Goal: Task Accomplishment & Management: Complete application form

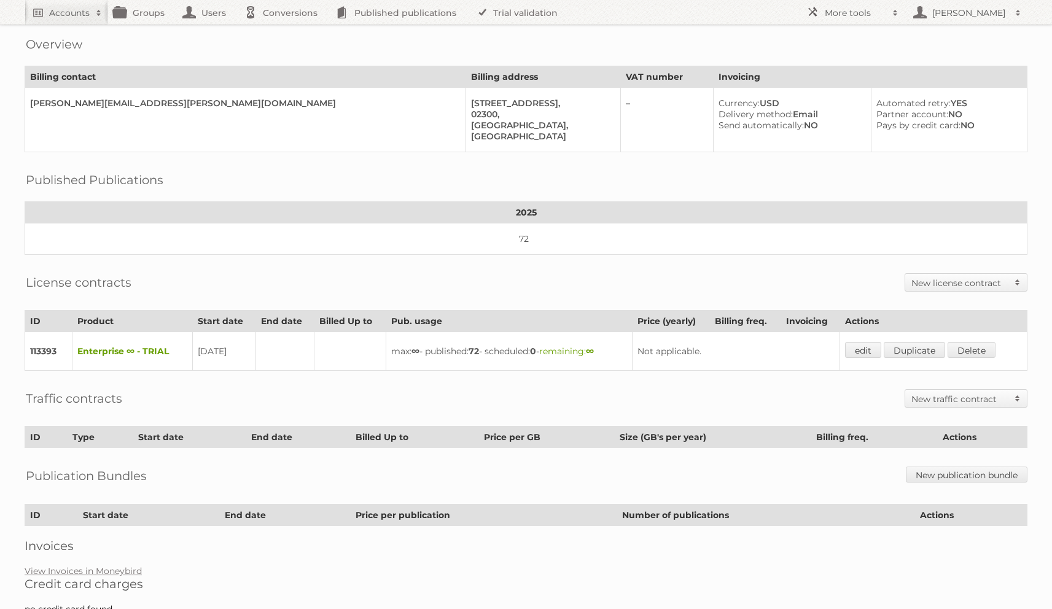
scroll to position [114, 0]
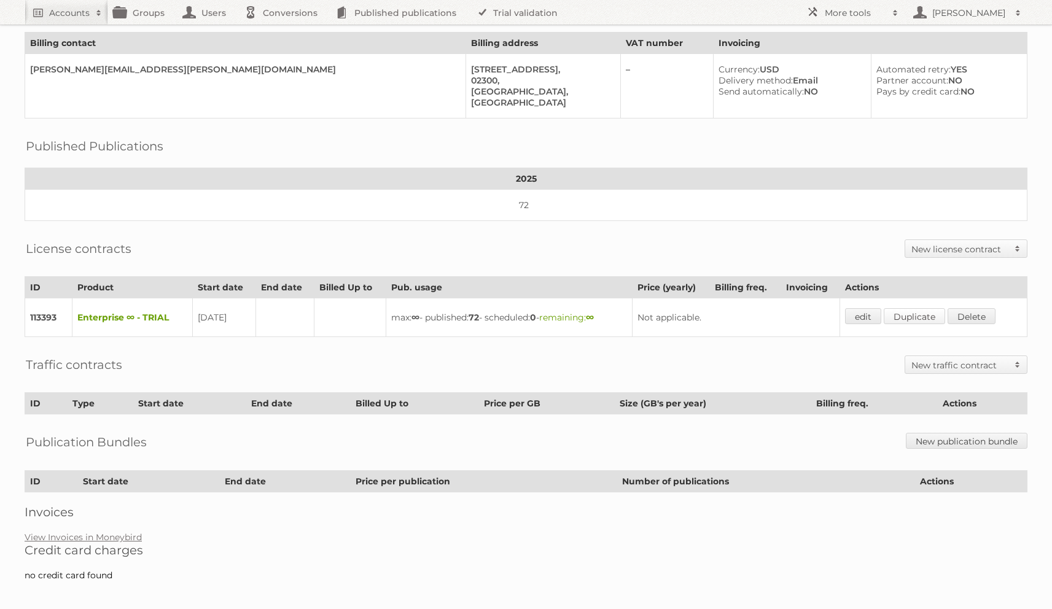
click at [935, 311] on link "Duplicate" at bounding box center [914, 316] width 61 height 16
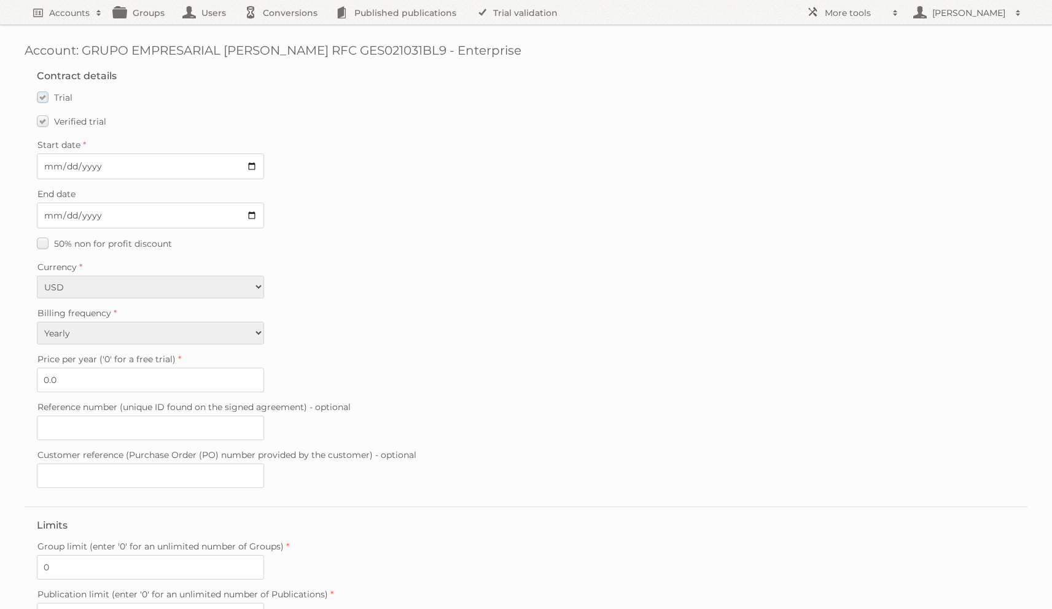
click at [44, 98] on label "Trial" at bounding box center [55, 97] width 36 height 18
click at [0, 0] on input "Trial" at bounding box center [0, 0] width 0 height 0
type input "0"
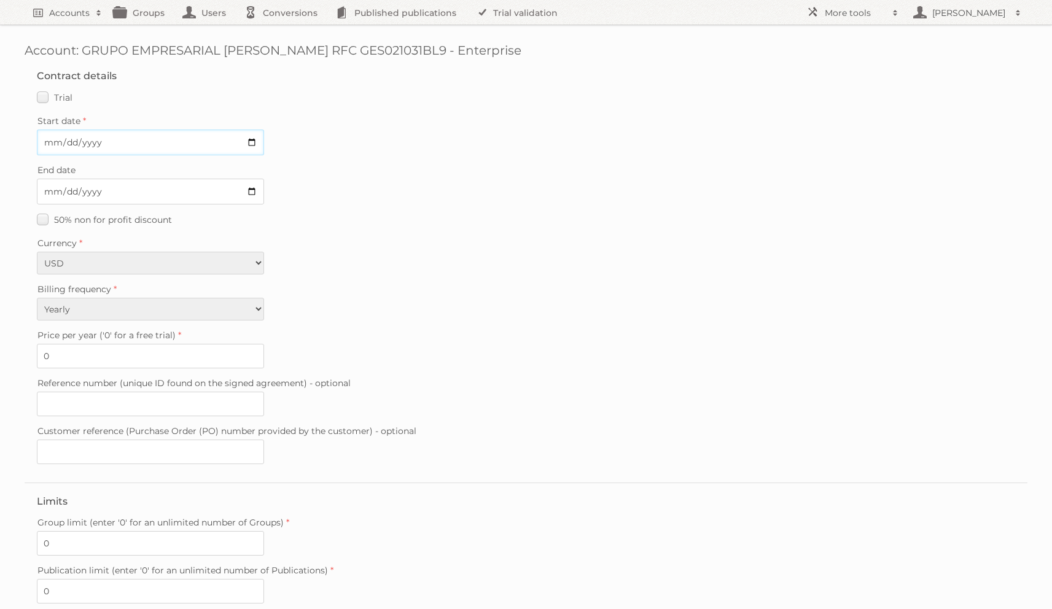
click at [54, 140] on input "Start date" at bounding box center [150, 143] width 227 height 26
type input "2025-08-26"
click at [85, 404] on input "Reference number (unique ID found on the signed agreement) - optional" at bounding box center [150, 404] width 227 height 25
paste input "20250530-144958763"
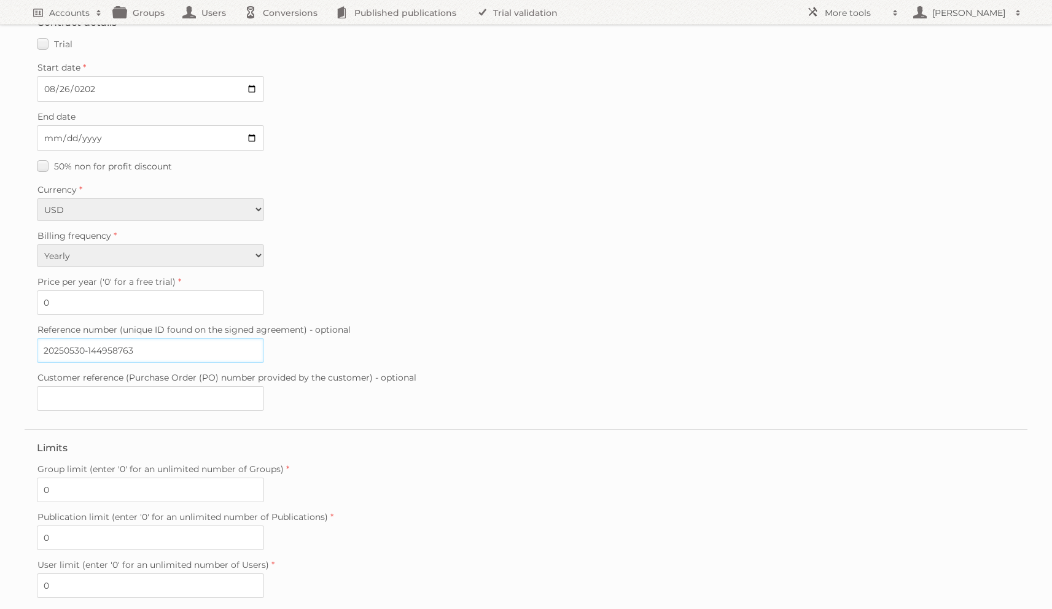
scroll to position [173, 0]
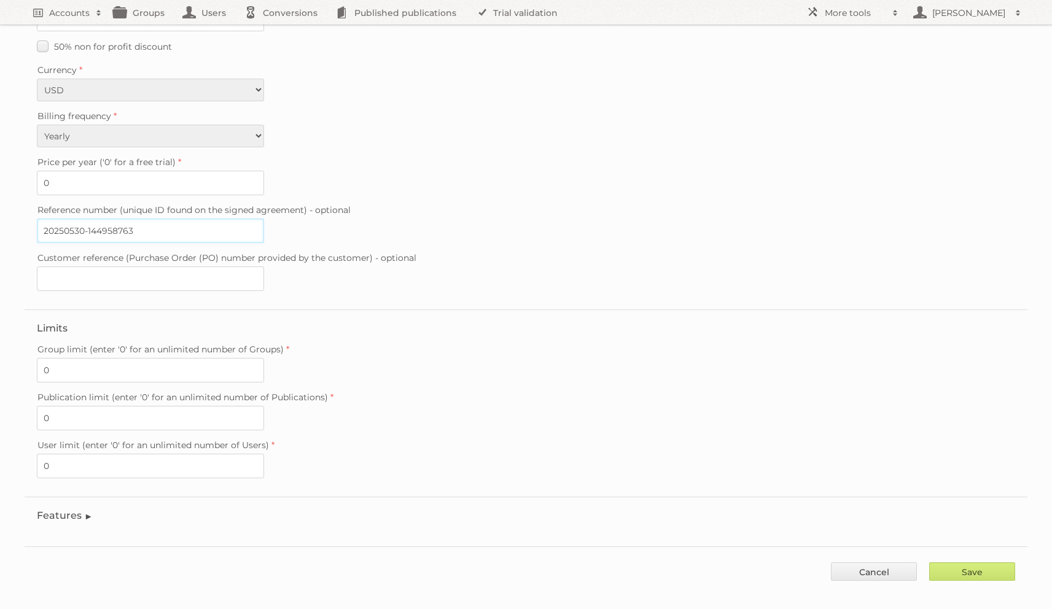
type input "20250530-144958763"
click at [85, 510] on legend "Features" at bounding box center [65, 516] width 56 height 12
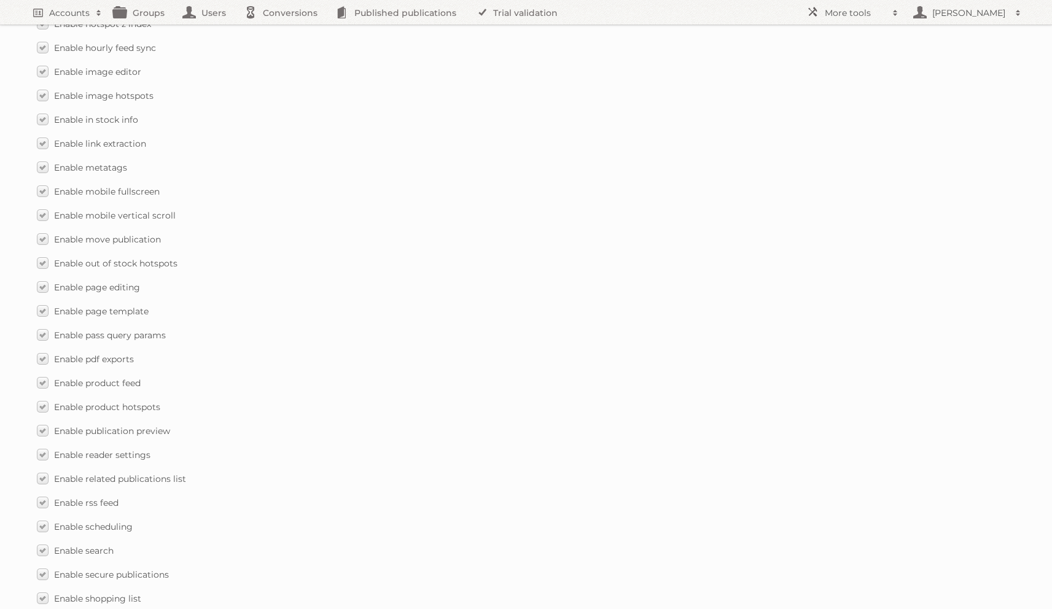
scroll to position [1635, 0]
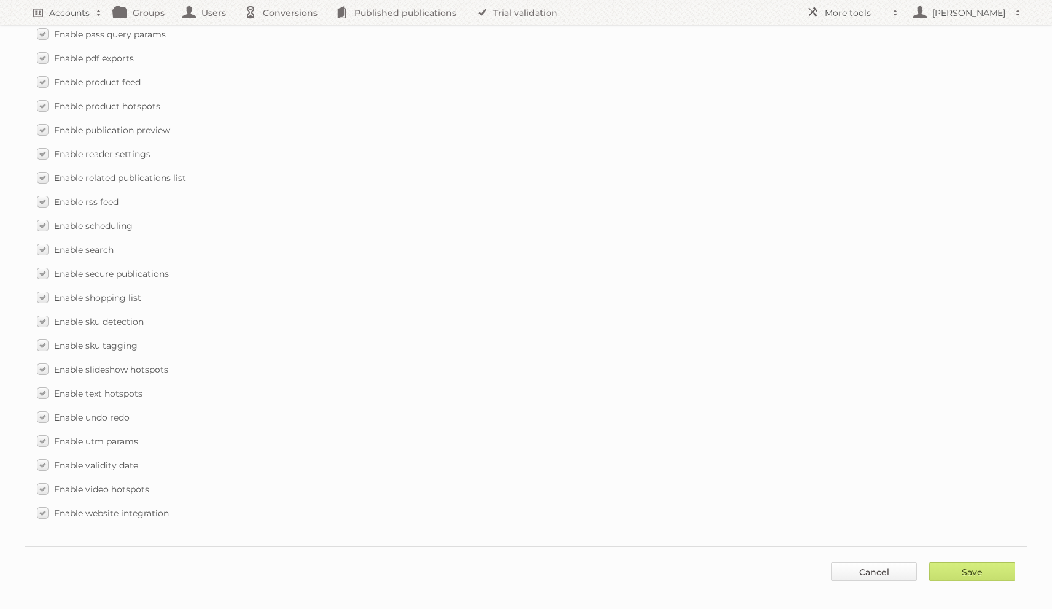
click at [859, 563] on link "Cancel" at bounding box center [874, 572] width 86 height 18
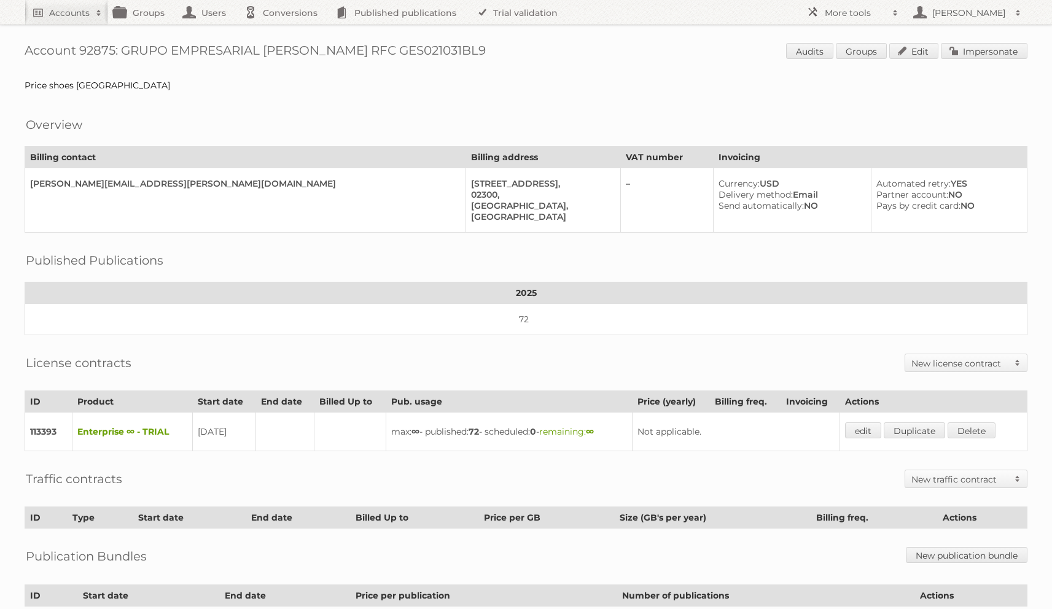
click at [963, 363] on h2 "New license contract" at bounding box center [960, 364] width 97 height 12
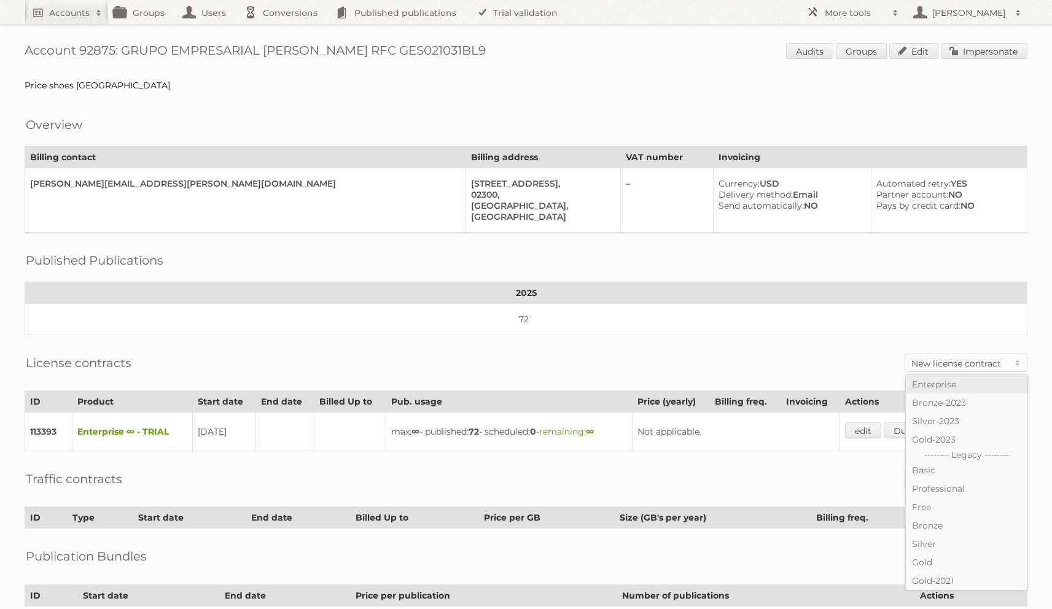
click at [955, 382] on link "Enterprise" at bounding box center [967, 384] width 122 height 18
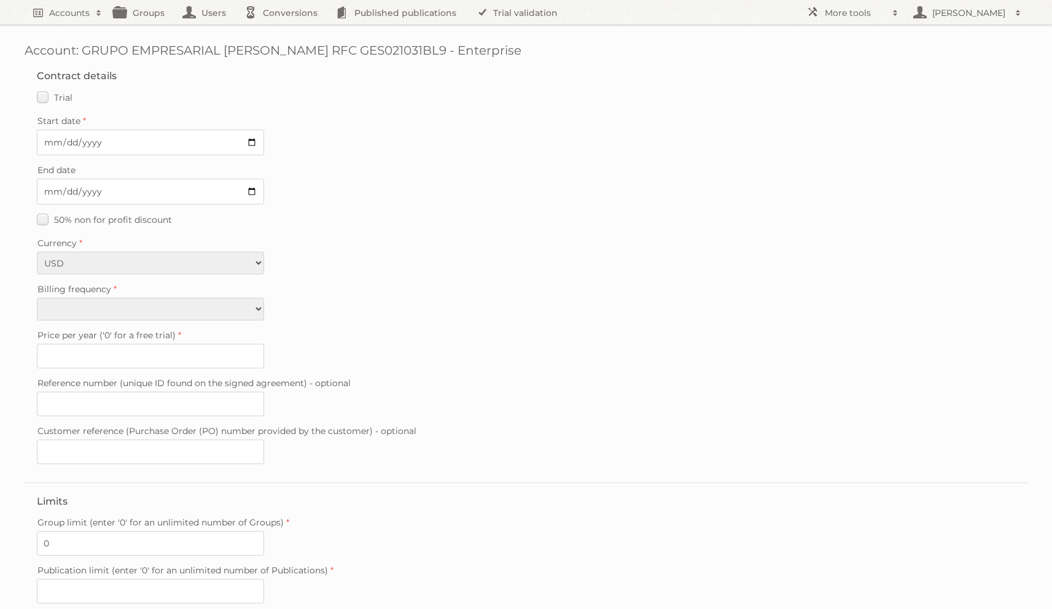
scroll to position [173, 0]
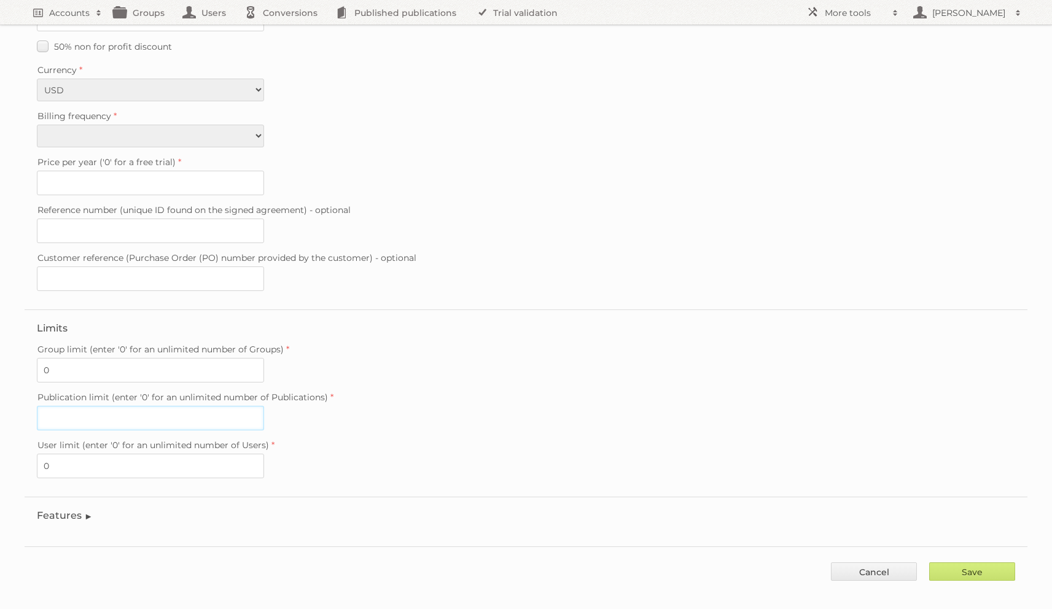
click at [61, 407] on input "Publication limit (enter '0' for an unlimited number of Publications)" at bounding box center [150, 418] width 227 height 25
type input "0"
click at [90, 212] on label "Reference number (unique ID found on the signed agreement) - optional" at bounding box center [526, 210] width 979 height 17
click at [90, 219] on input "Reference number (unique ID found on the signed agreement) - optional" at bounding box center [150, 231] width 227 height 25
paste input "20250530-144958763"
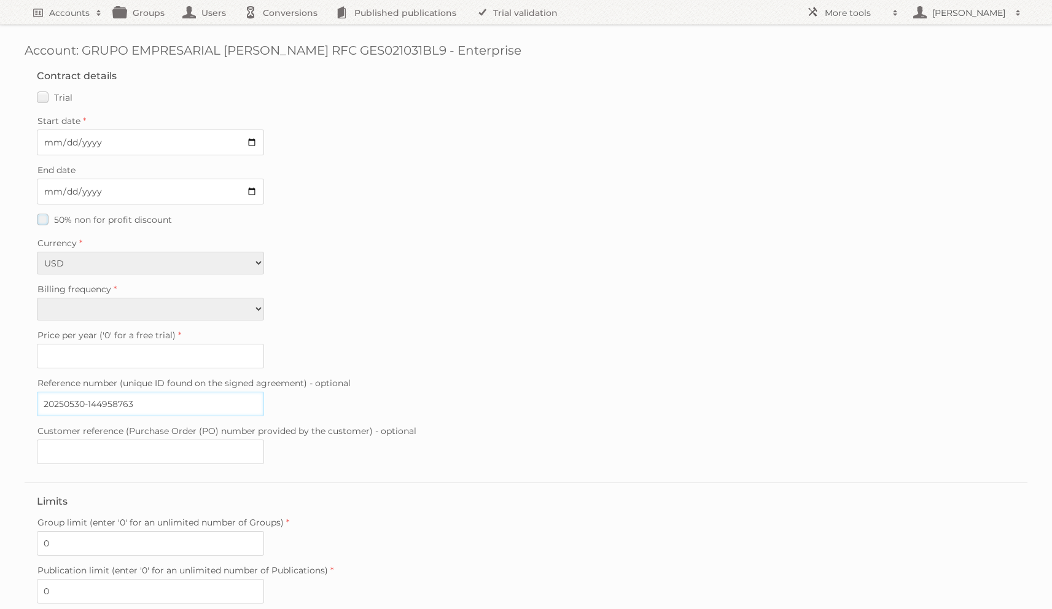
scroll to position [0, 0]
type input "20250530-144958763"
click at [52, 154] on input "Start date" at bounding box center [150, 143] width 227 height 26
type input "2025-08-26"
click at [90, 298] on select "Monthly Quarterly Yearly Every 2 years" at bounding box center [150, 309] width 227 height 23
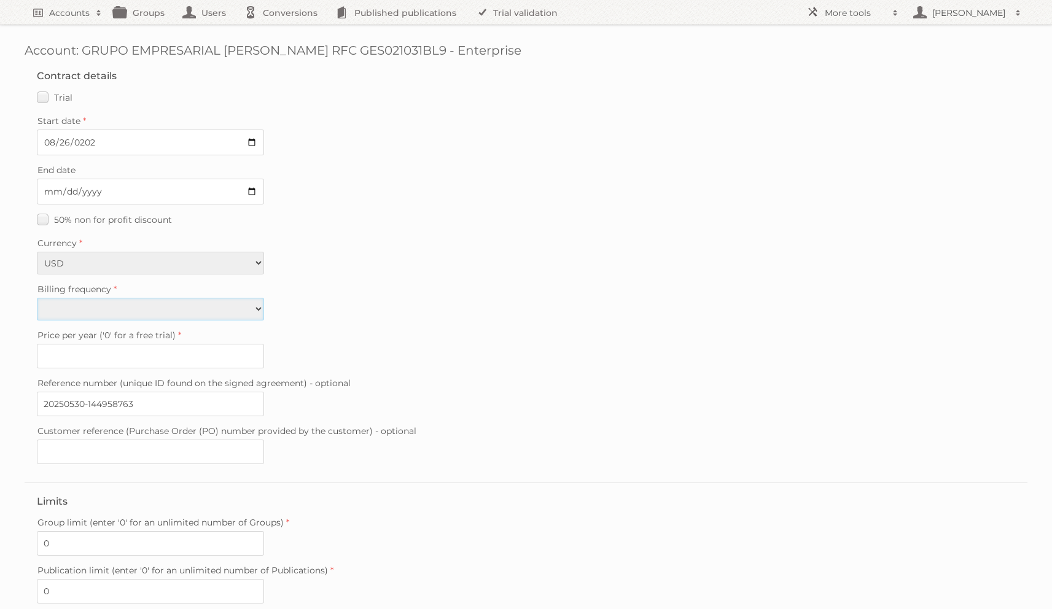
select select "quarterly"
click at [37, 298] on select "Monthly Quarterly Yearly Every 2 years" at bounding box center [150, 309] width 227 height 23
click at [90, 345] on input "0" at bounding box center [150, 356] width 227 height 25
paste input "34.80"
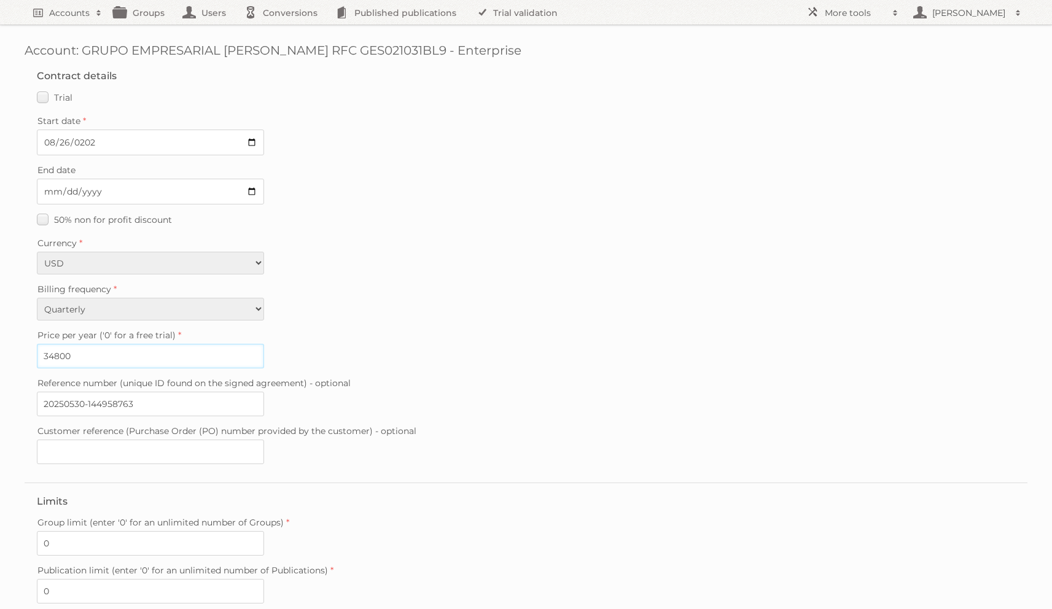
click at [171, 345] on input "34800" at bounding box center [150, 356] width 227 height 25
click at [168, 345] on input "34800" at bounding box center [150, 356] width 227 height 25
click at [165, 347] on input "34800" at bounding box center [150, 356] width 227 height 25
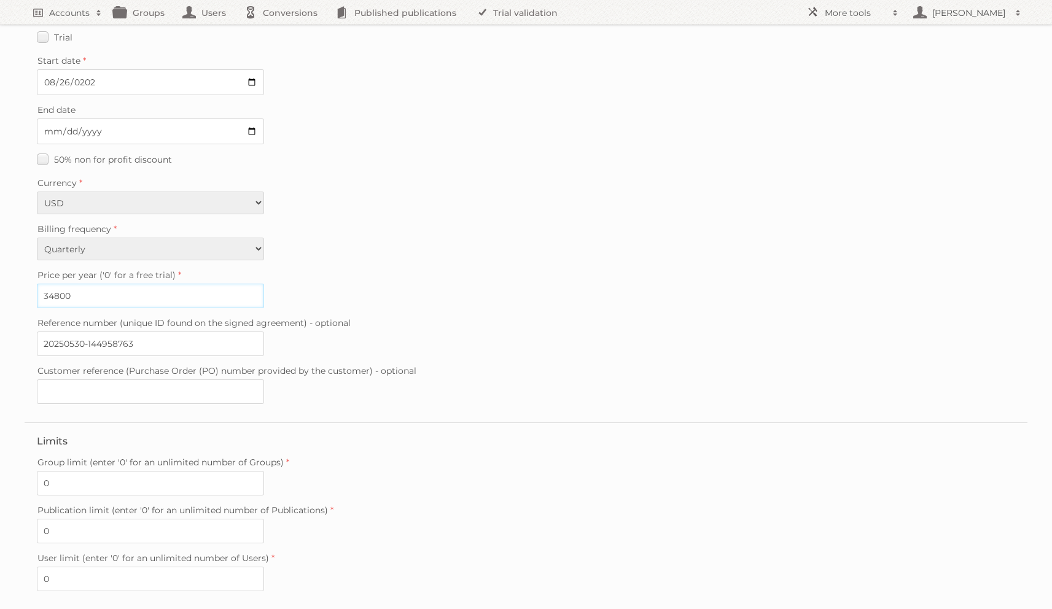
scroll to position [173, 0]
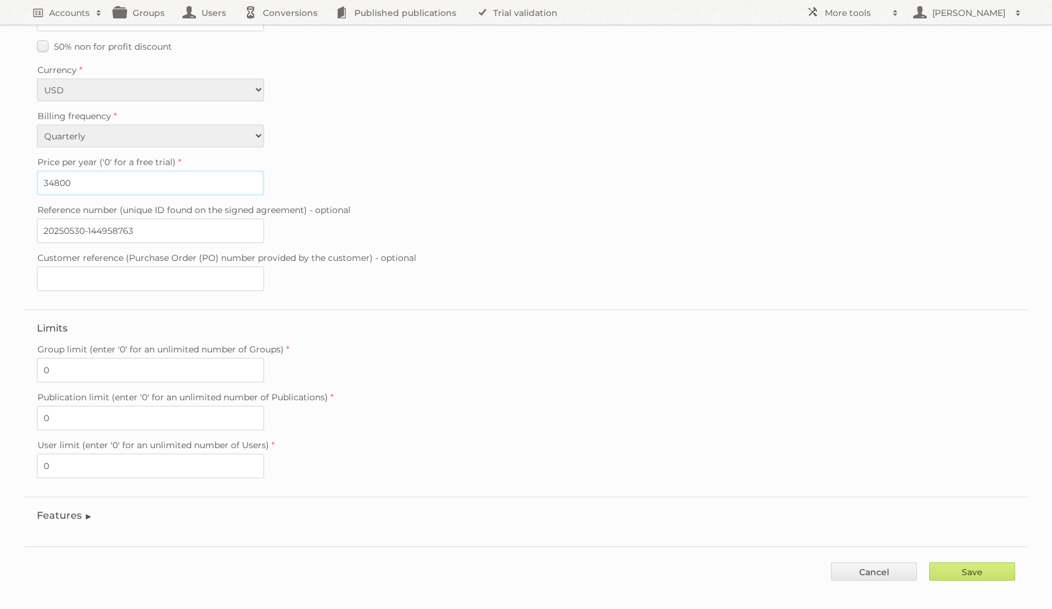
type input "34800"
click at [79, 510] on legend "Features" at bounding box center [65, 516] width 56 height 12
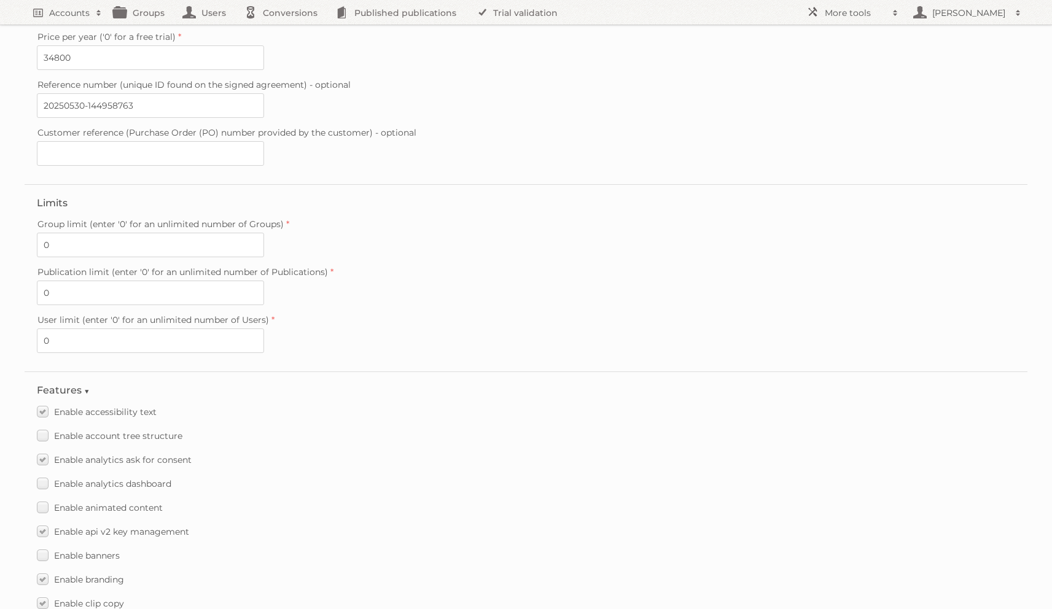
scroll to position [565, 0]
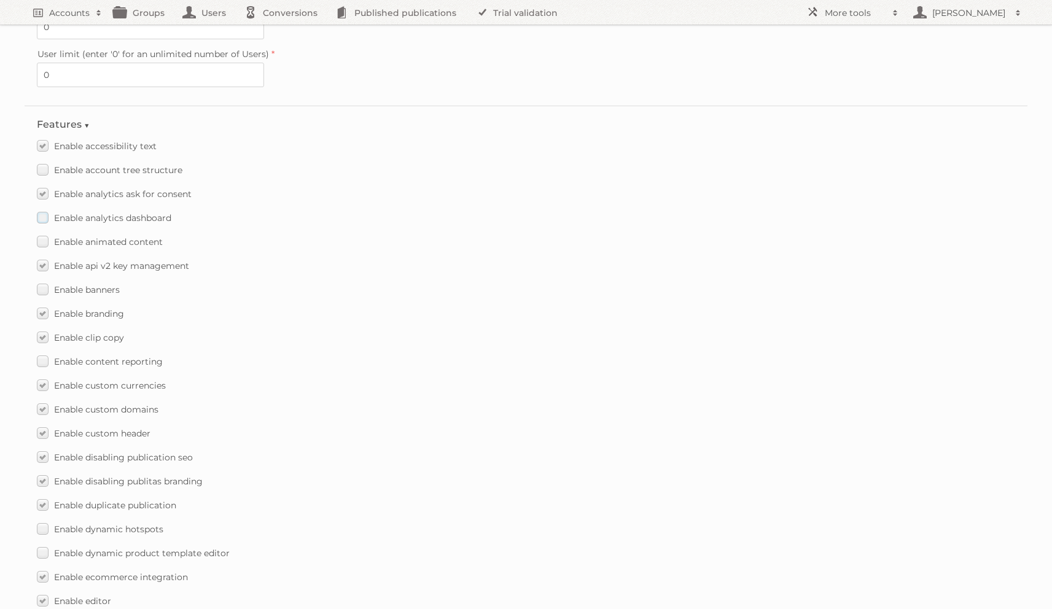
click at [115, 213] on span "Enable analytics dashboard" at bounding box center [112, 218] width 117 height 11
click at [0, 0] on input "Enable analytics dashboard" at bounding box center [0, 0] width 0 height 0
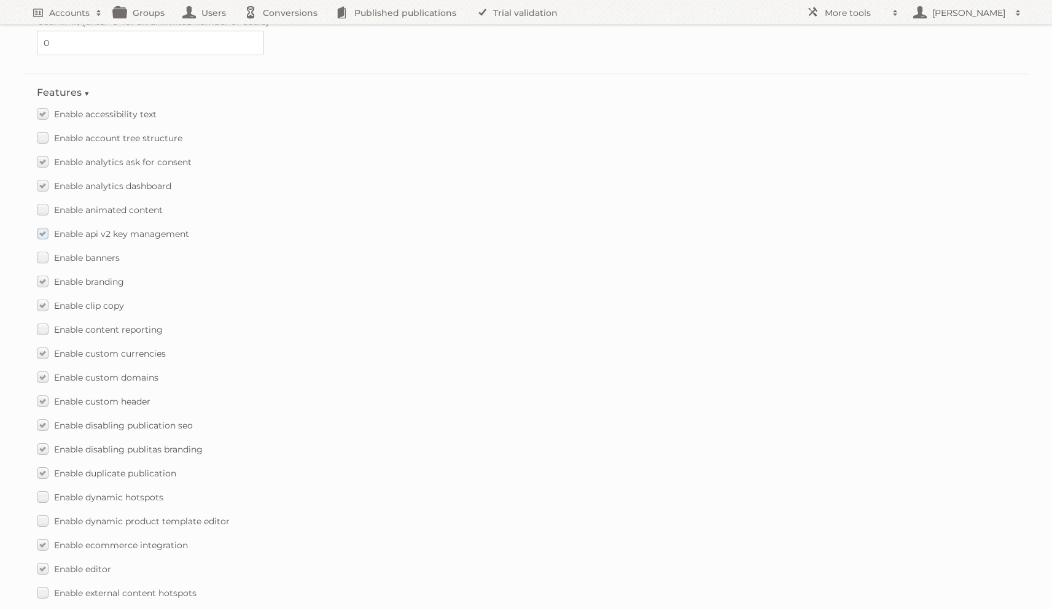
scroll to position [605, 0]
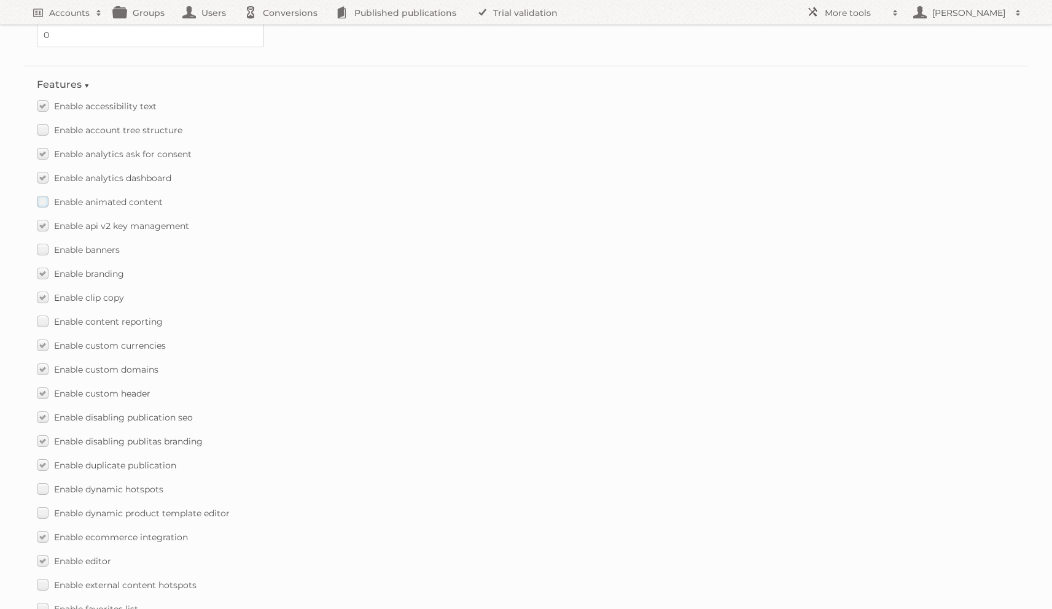
click at [104, 197] on span "Enable animated content" at bounding box center [108, 202] width 109 height 11
click at [0, 0] on input "Enable animated content" at bounding box center [0, 0] width 0 height 0
click at [106, 245] on span "Enable banners" at bounding box center [87, 250] width 66 height 11
click at [0, 0] on input "Enable banners" at bounding box center [0, 0] width 0 height 0
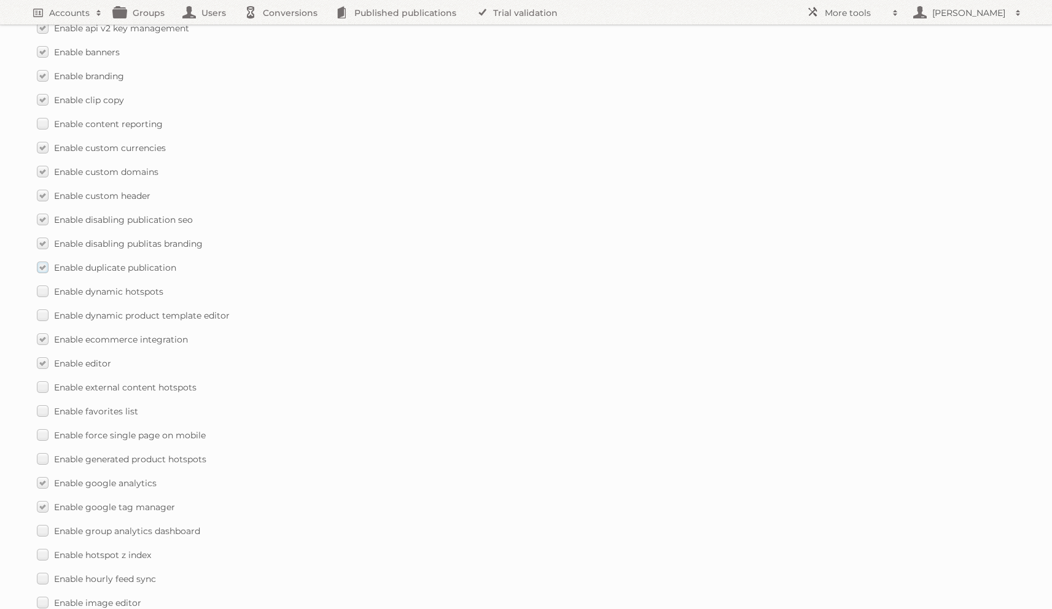
scroll to position [820, 0]
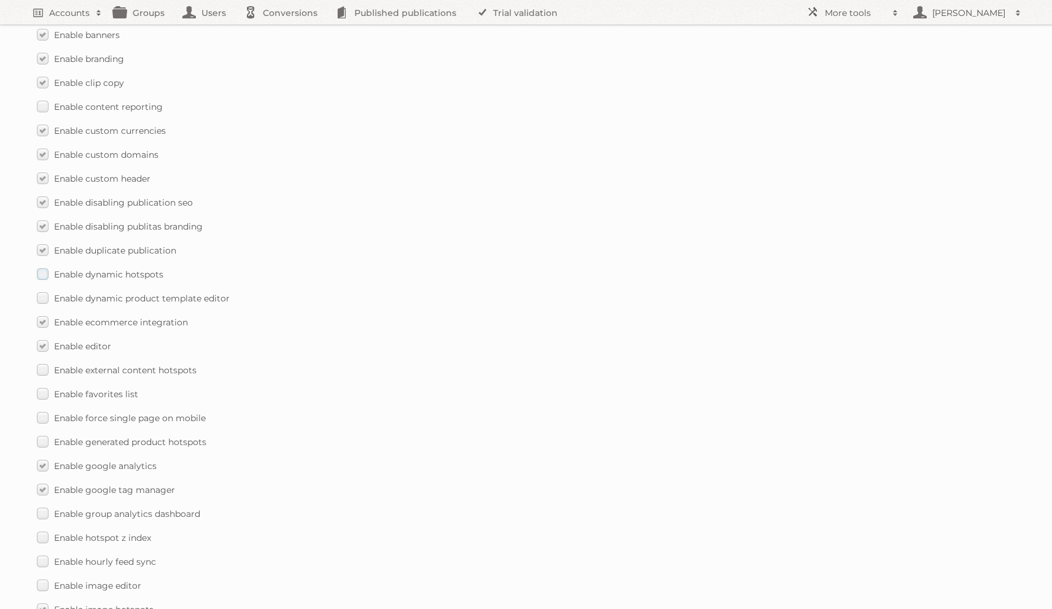
click at [101, 269] on span "Enable dynamic hotspots" at bounding box center [108, 274] width 109 height 11
click at [0, 0] on input "Enable dynamic hotspots" at bounding box center [0, 0] width 0 height 0
click at [101, 293] on span "Enable dynamic product template editor" at bounding box center [142, 298] width 176 height 11
click at [0, 0] on input "Enable dynamic product template editor" at bounding box center [0, 0] width 0 height 0
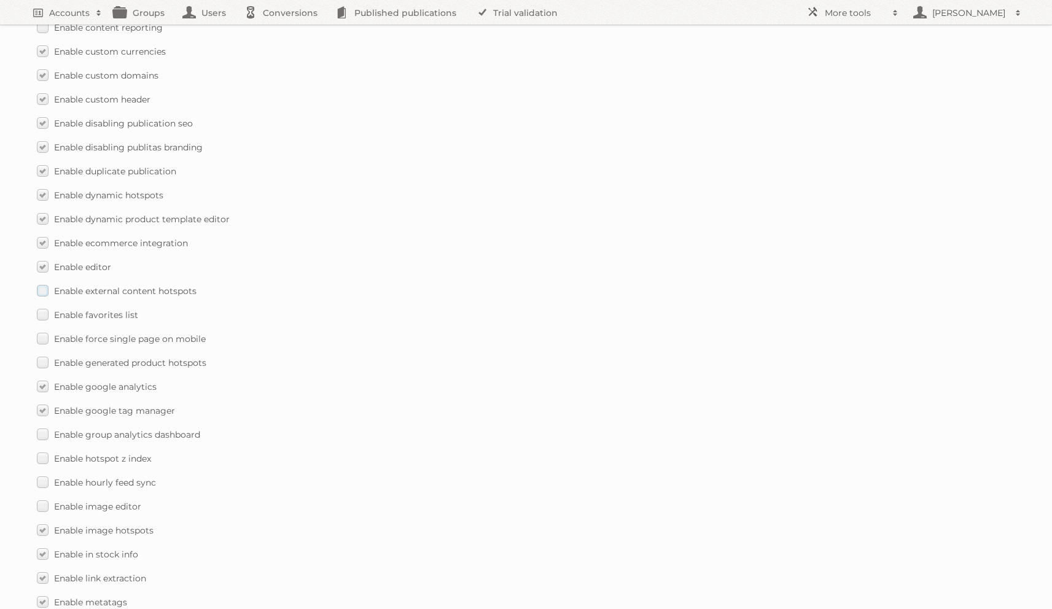
scroll to position [907, 0]
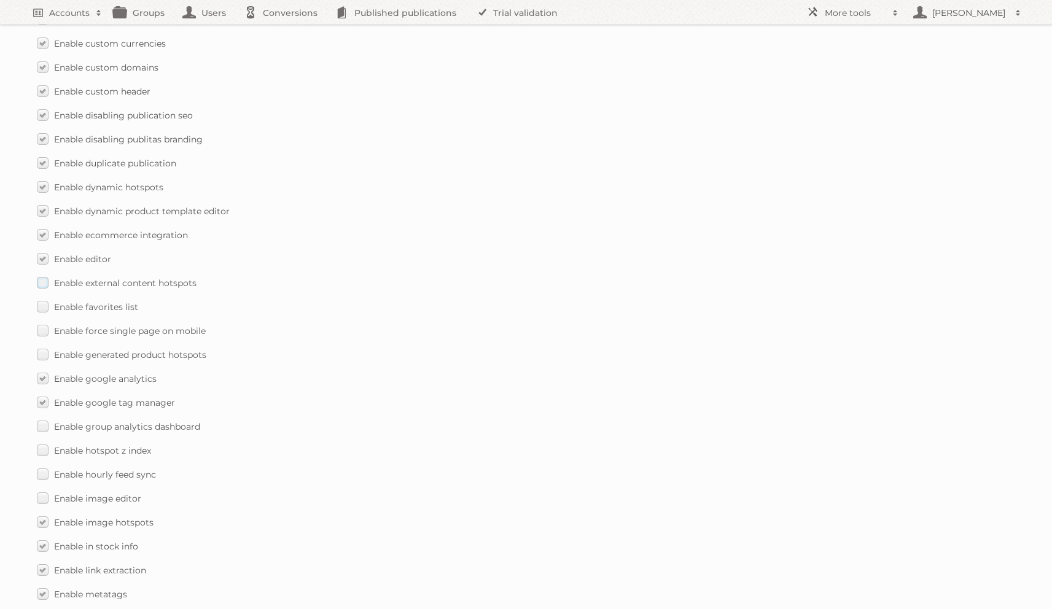
click at [104, 278] on span "Enable external content hotspots" at bounding box center [125, 283] width 143 height 11
click at [0, 0] on input "Enable external content hotspots" at bounding box center [0, 0] width 0 height 0
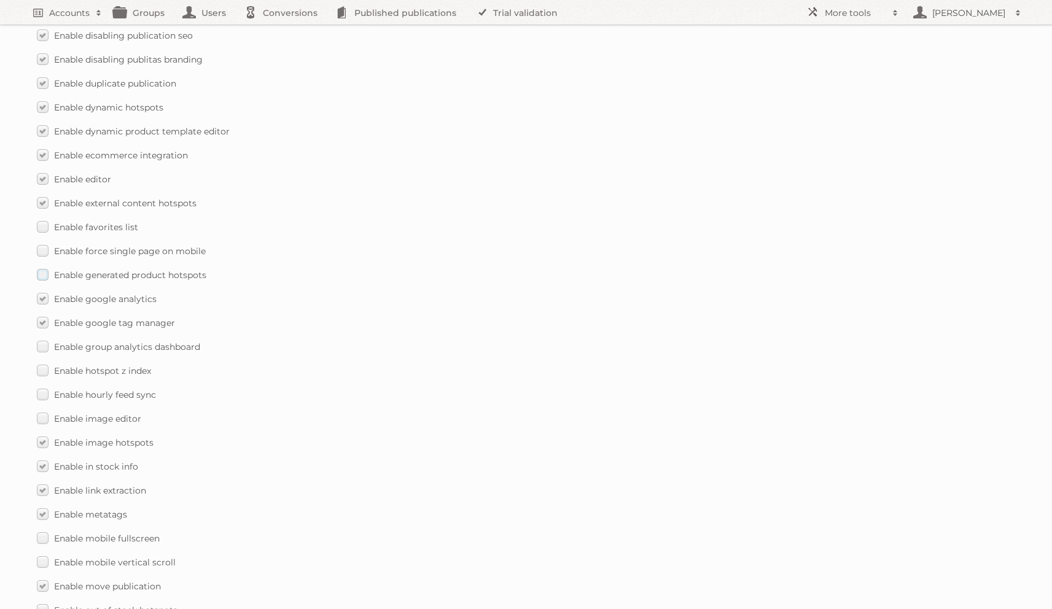
click at [101, 270] on span "Enable generated product hotspots" at bounding box center [130, 275] width 152 height 11
click at [0, 0] on input "Enable generated product hotspots" at bounding box center [0, 0] width 0 height 0
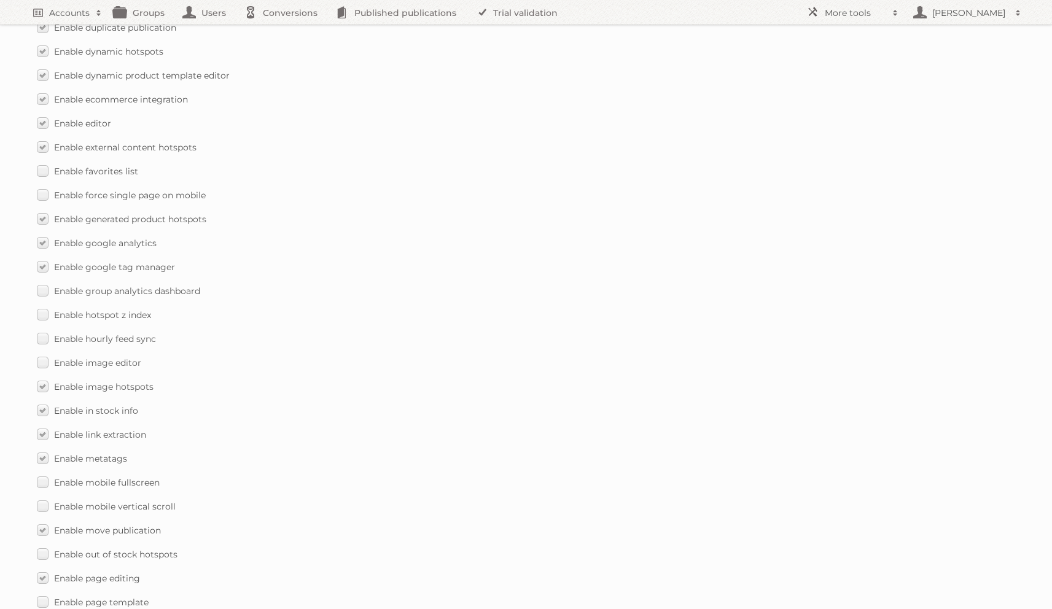
scroll to position [1058, 0]
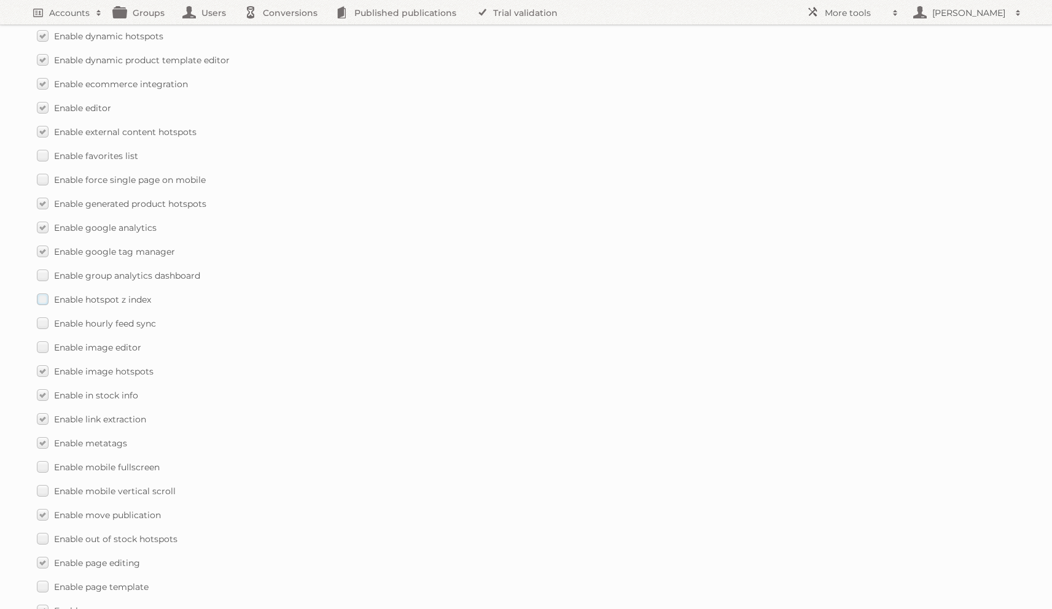
click at [103, 294] on span "Enable hotspot z index" at bounding box center [102, 299] width 97 height 11
click at [0, 0] on input "Enable hotspot z index" at bounding box center [0, 0] width 0 height 0
click at [101, 270] on span "Enable group analytics dashboard" at bounding box center [127, 275] width 146 height 11
click at [0, 0] on input "Enable group analytics dashboard" at bounding box center [0, 0] width 0 height 0
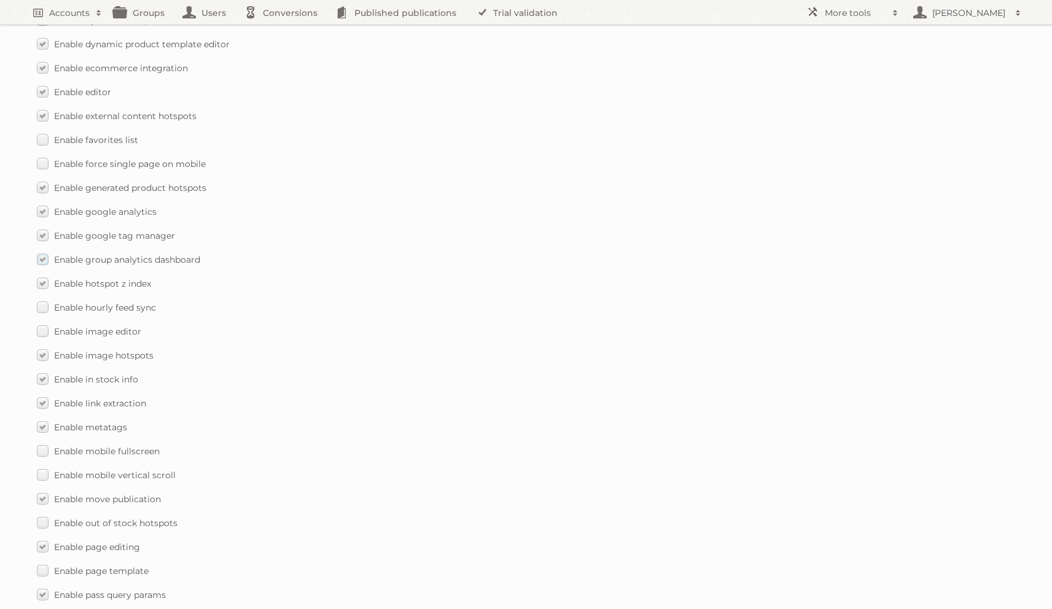
scroll to position [1082, 0]
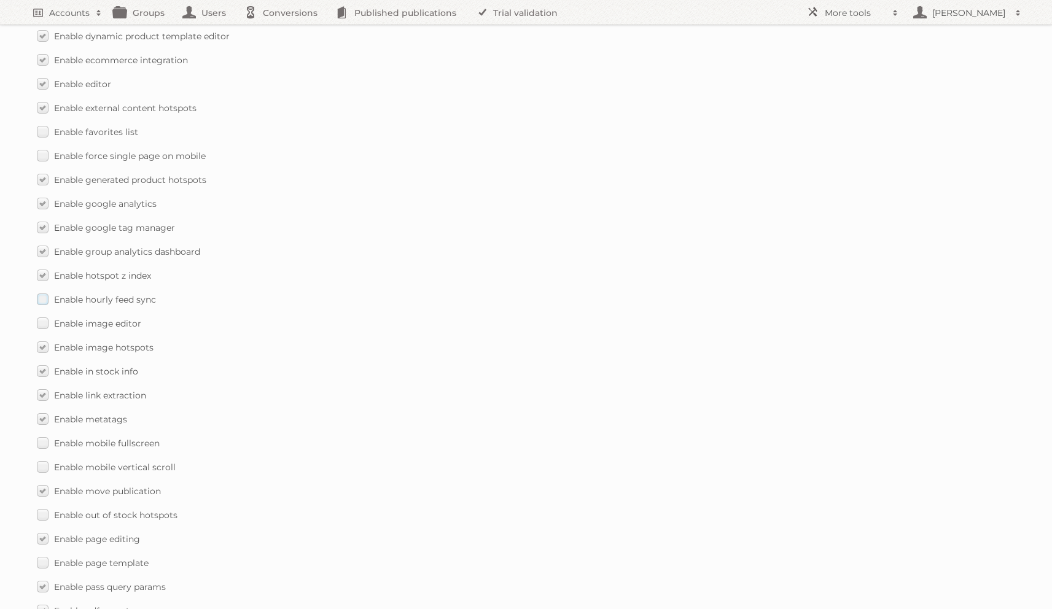
click at [102, 294] on span "Enable hourly feed sync" at bounding box center [105, 299] width 102 height 11
click at [0, 0] on input "Enable hourly feed sync" at bounding box center [0, 0] width 0 height 0
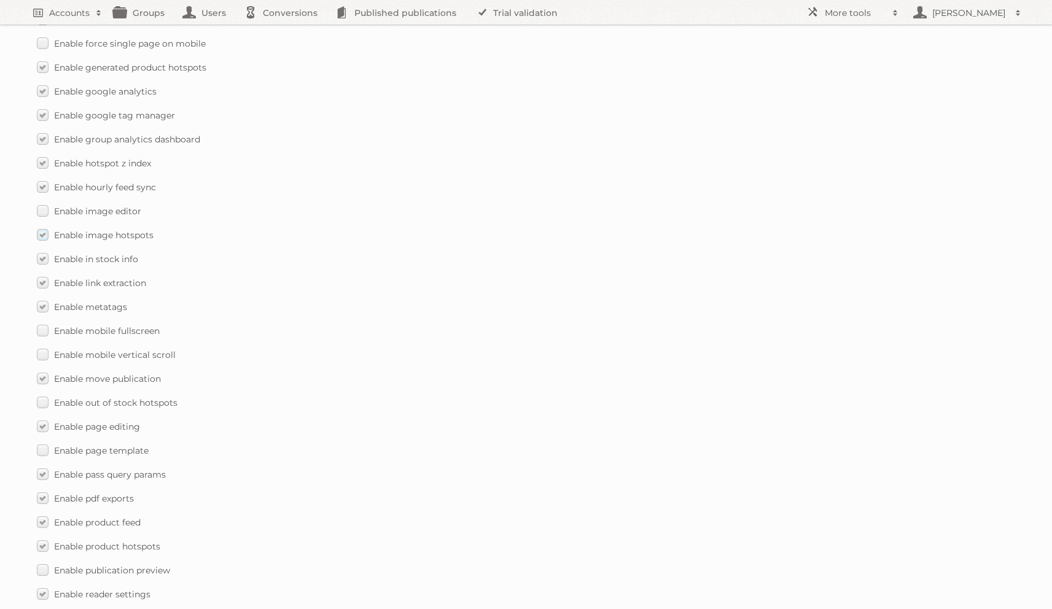
scroll to position [1202, 0]
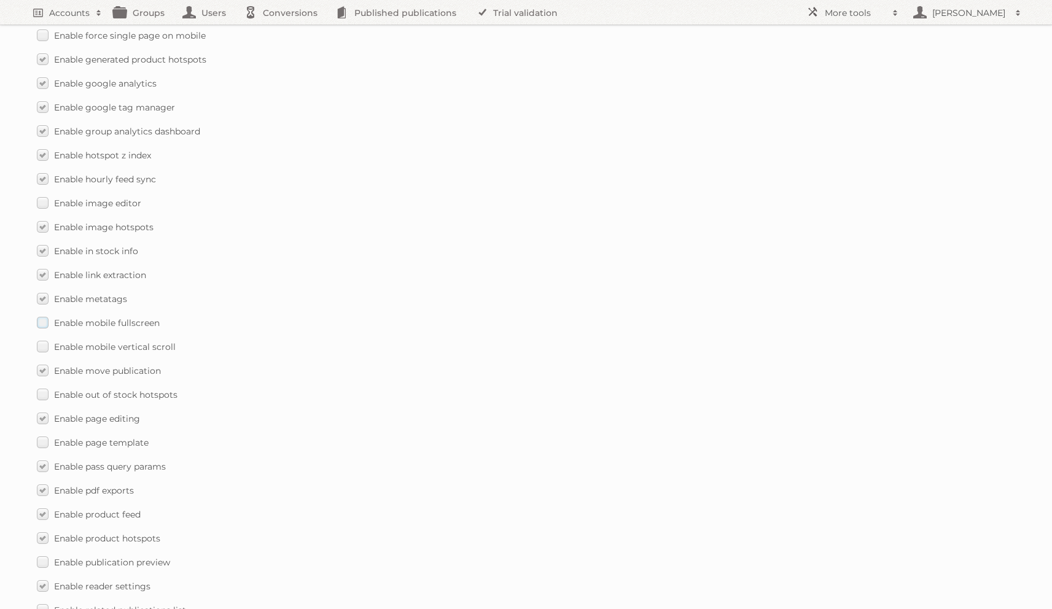
click at [106, 318] on span "Enable mobile fullscreen" at bounding box center [107, 323] width 106 height 11
click at [0, 0] on input "Enable mobile fullscreen" at bounding box center [0, 0] width 0 height 0
click at [100, 342] on span "Enable mobile vertical scroll" at bounding box center [115, 347] width 122 height 11
click at [0, 0] on input "Enable mobile vertical scroll" at bounding box center [0, 0] width 0 height 0
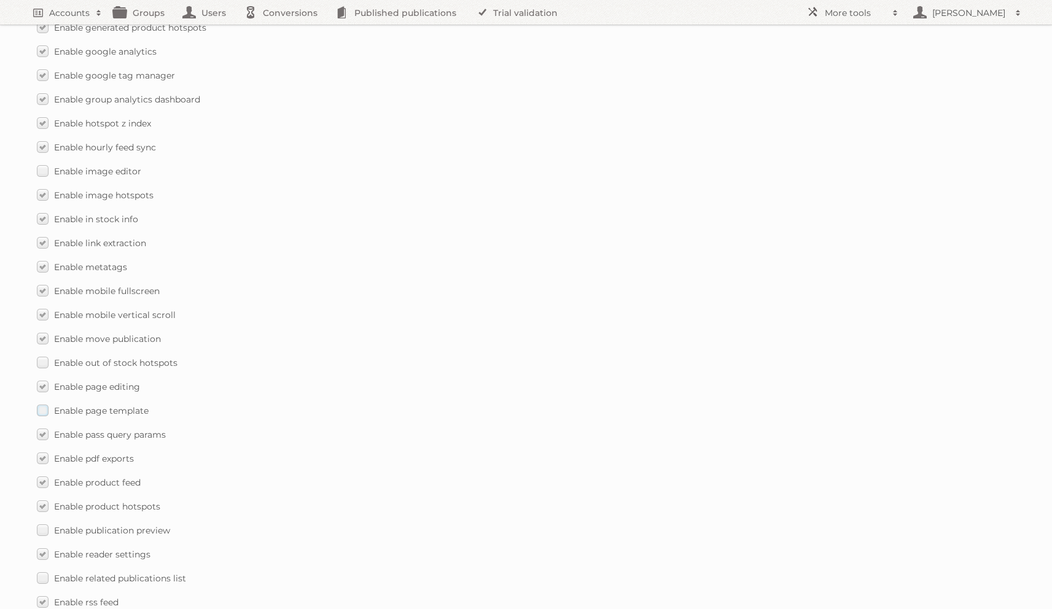
click at [95, 406] on span "Enable page template" at bounding box center [101, 411] width 95 height 11
click at [0, 0] on input "Enable page template" at bounding box center [0, 0] width 0 height 0
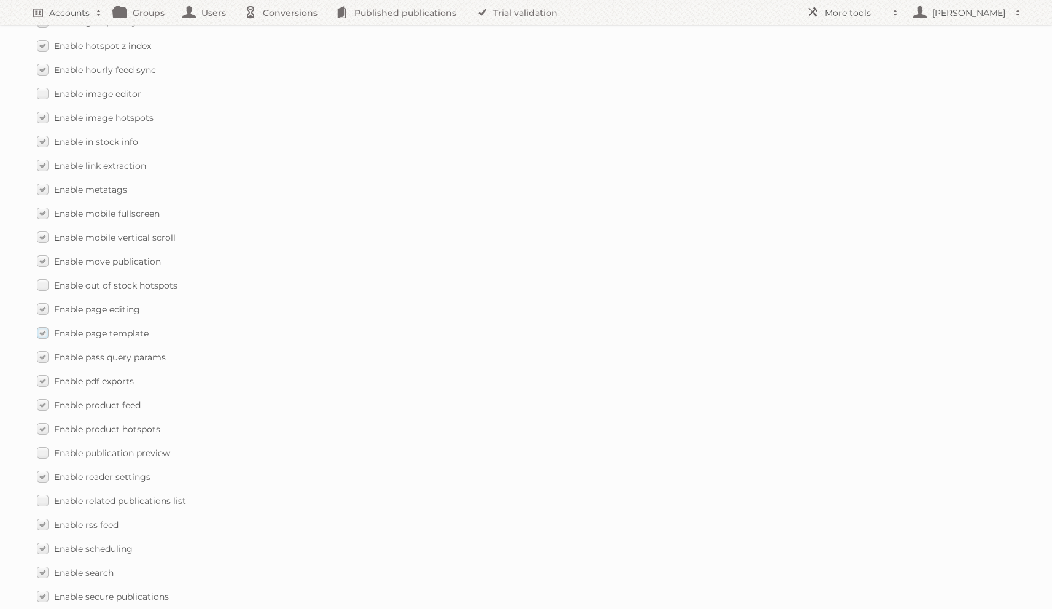
click at [102, 328] on span "Enable page template" at bounding box center [101, 333] width 95 height 11
click at [0, 0] on input "Enable page template" at bounding box center [0, 0] width 0 height 0
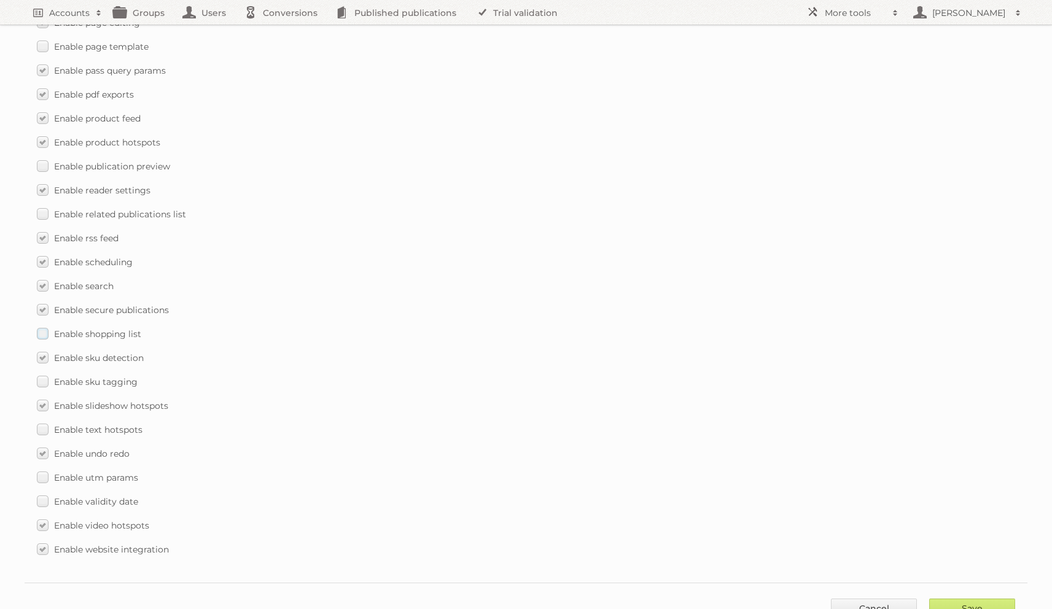
scroll to position [1606, 0]
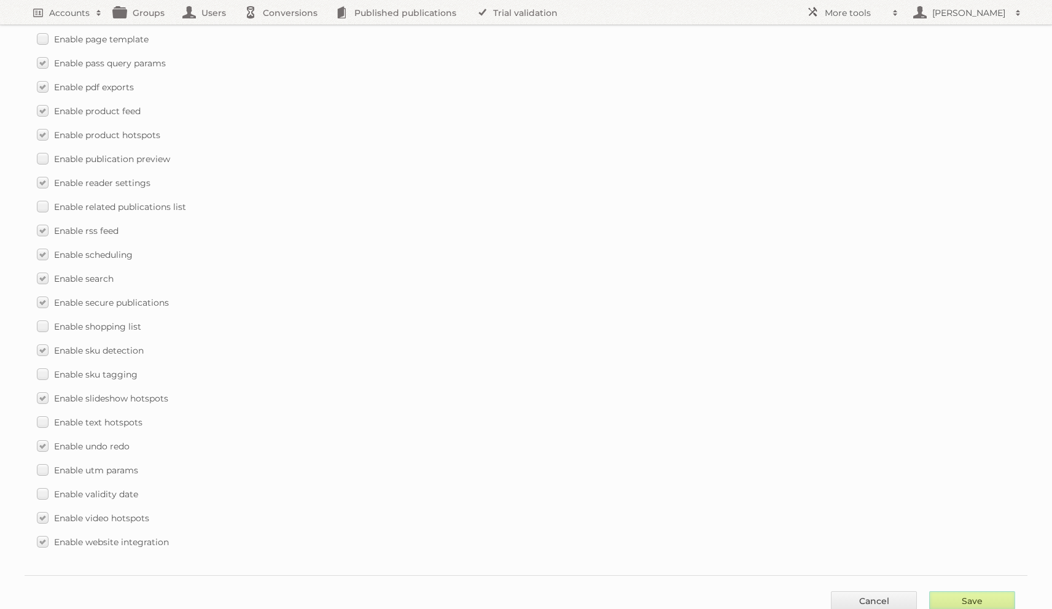
click at [942, 592] on input "Save" at bounding box center [973, 601] width 86 height 18
type input "..."
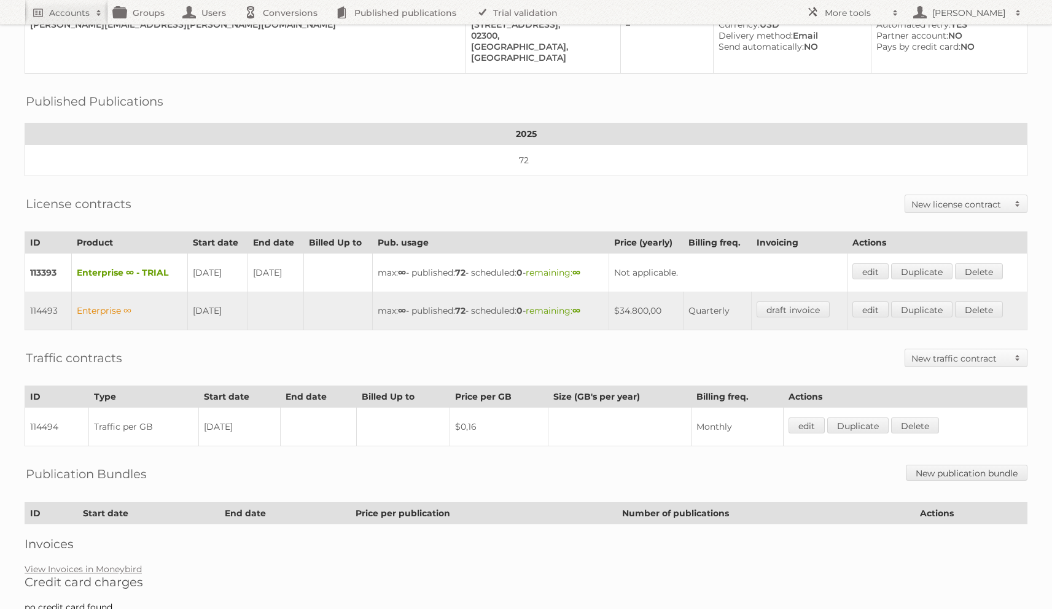
scroll to position [190, 0]
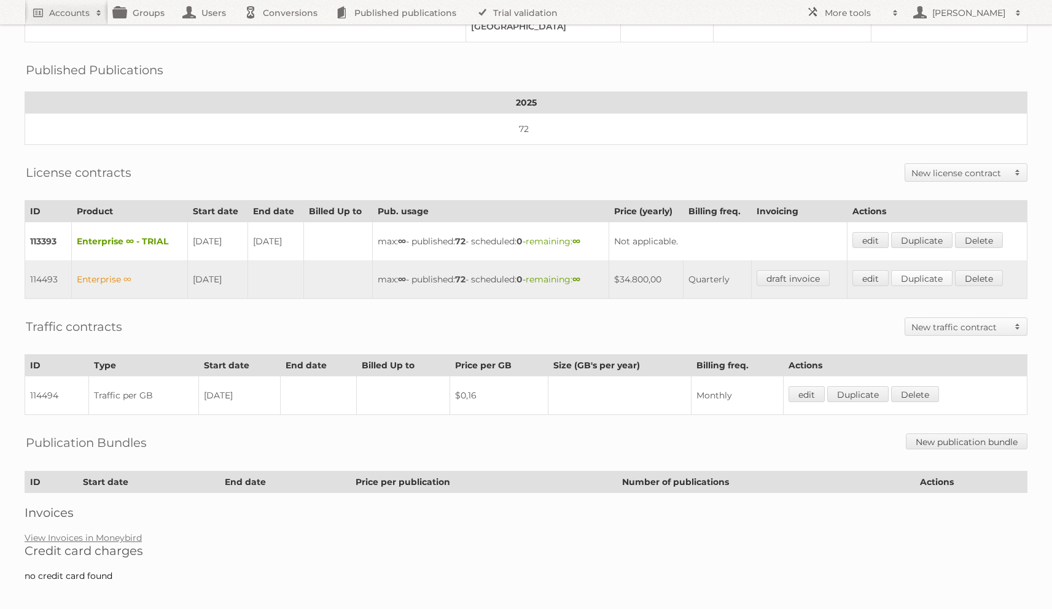
click at [948, 275] on link "Duplicate" at bounding box center [921, 278] width 61 height 16
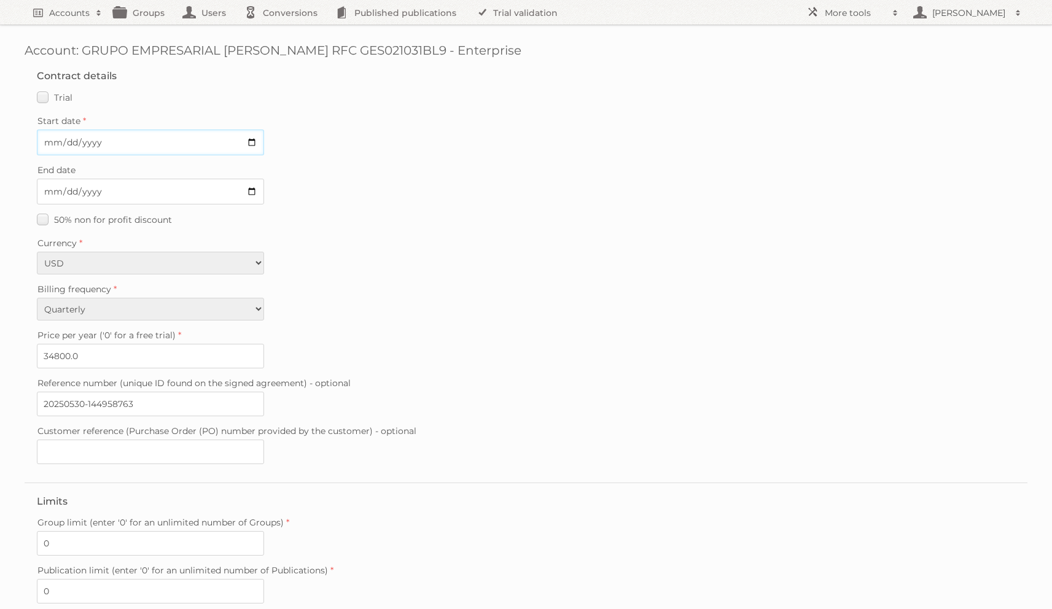
click at [52, 137] on input "Start date" at bounding box center [150, 143] width 227 height 26
type input "[DATE]"
click at [101, 352] on input "34800.0" at bounding box center [150, 356] width 227 height 25
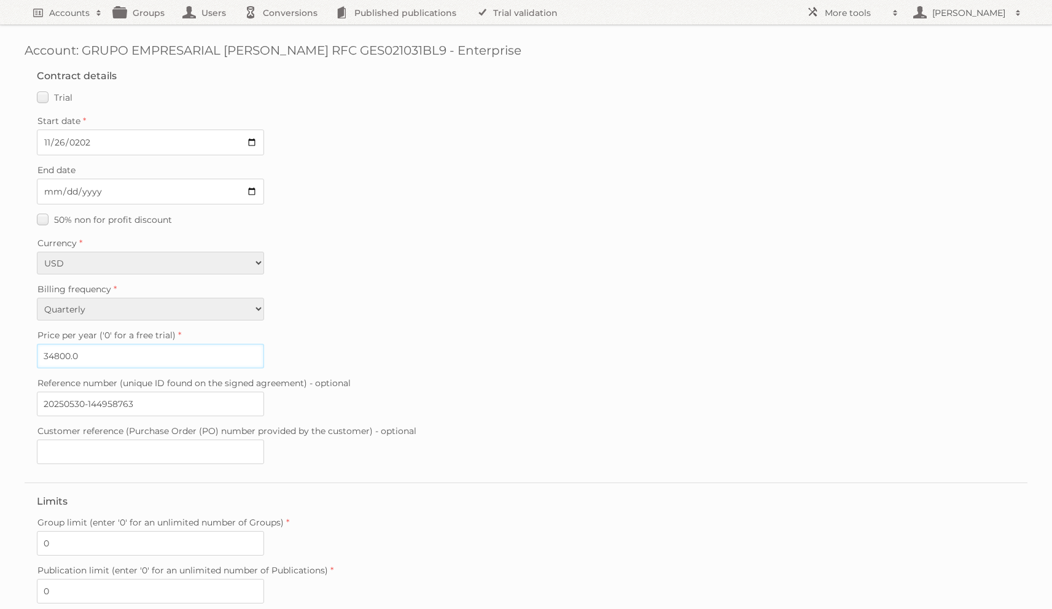
paste input "4350"
type input "43500"
click at [354, 347] on div "Price per year ('0' for a free trial) 43500" at bounding box center [526, 348] width 979 height 42
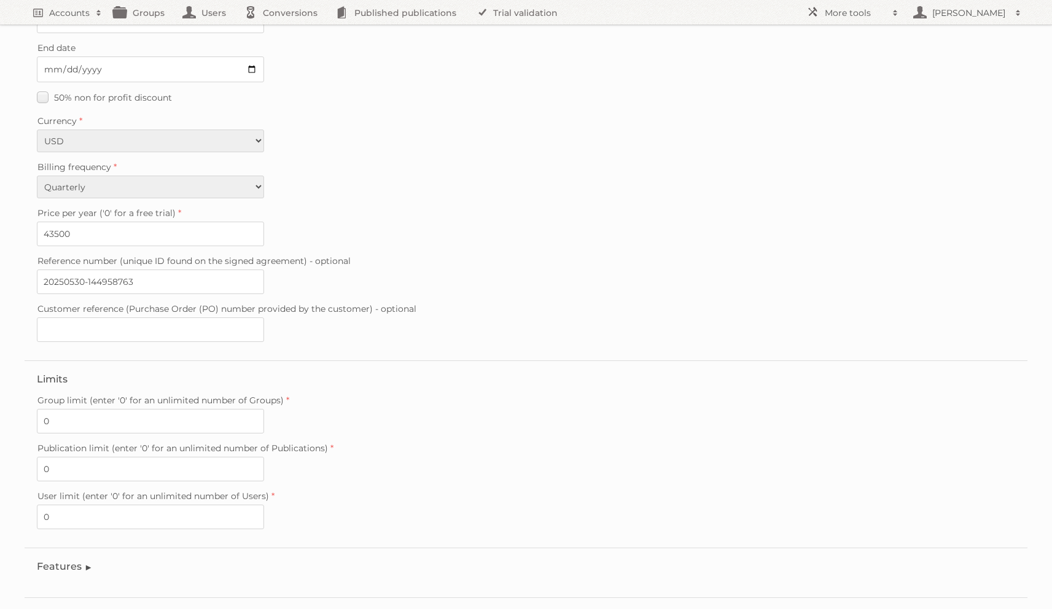
scroll to position [173, 0]
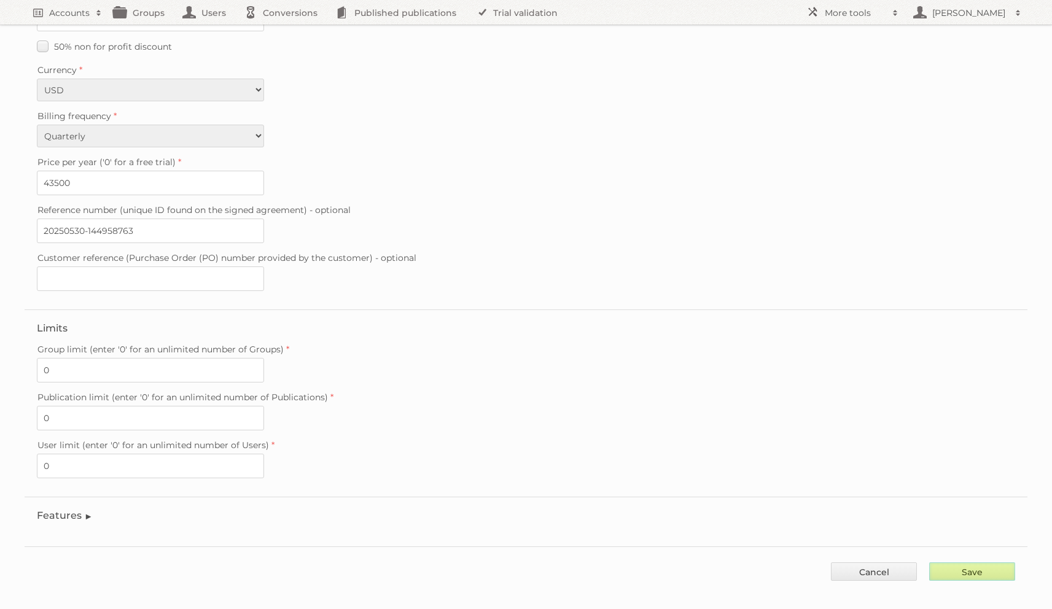
click at [956, 565] on input "Save" at bounding box center [973, 572] width 86 height 18
type input "..."
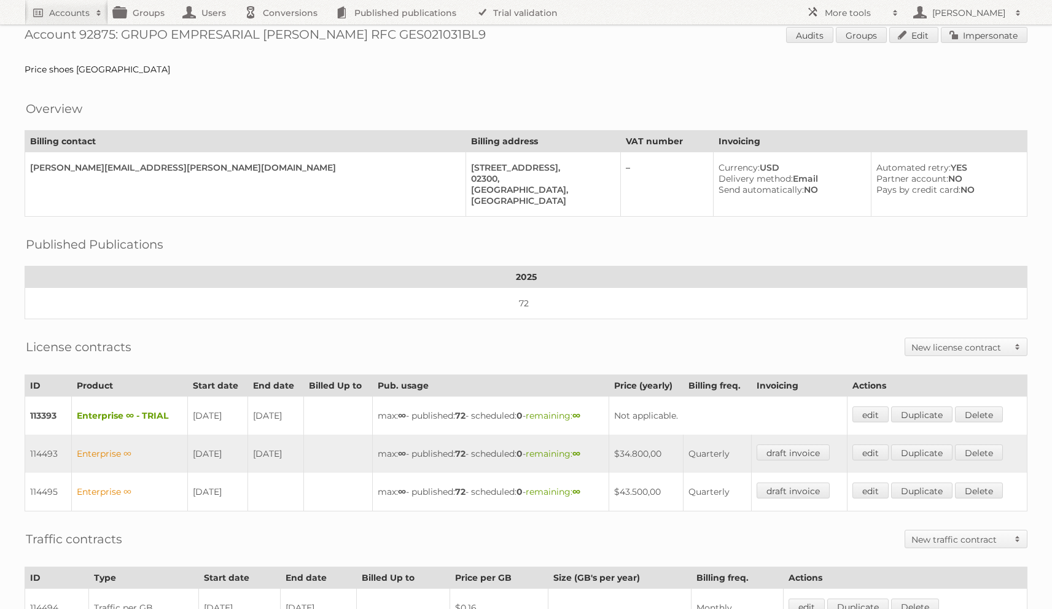
scroll to position [32, 0]
